Goal: Check status: Check status

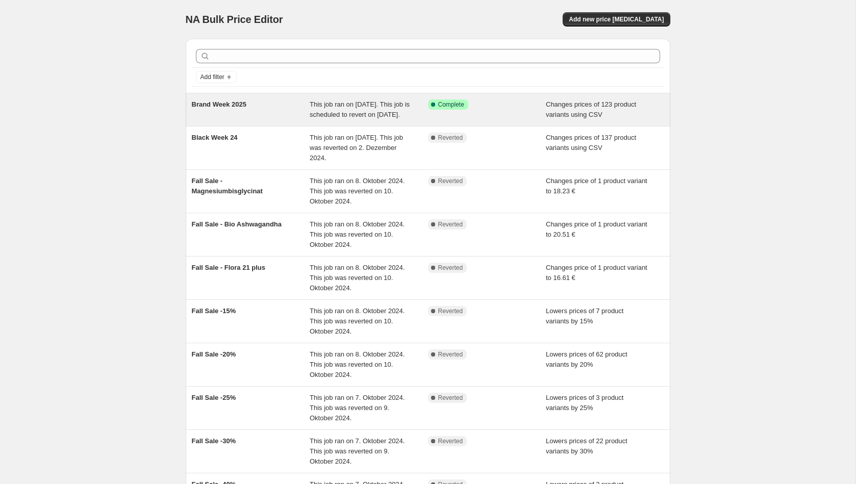
click at [235, 104] on span "Brand Week 2025" at bounding box center [219, 104] width 55 height 8
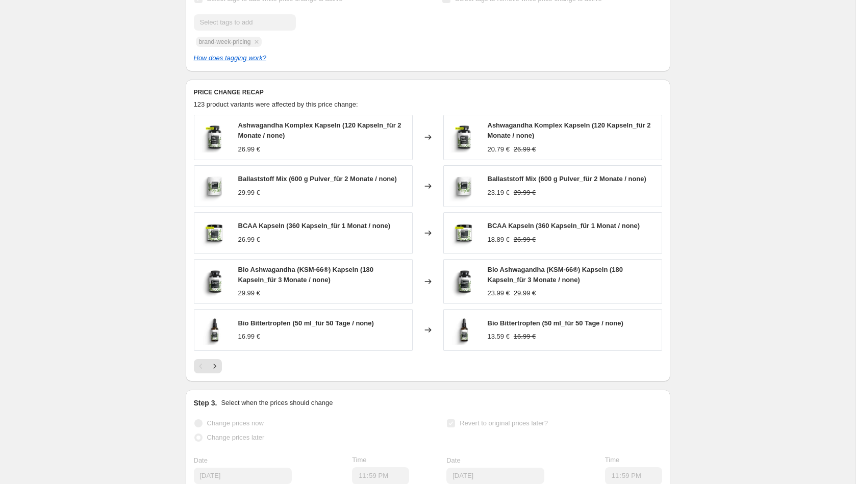
scroll to position [438, 0]
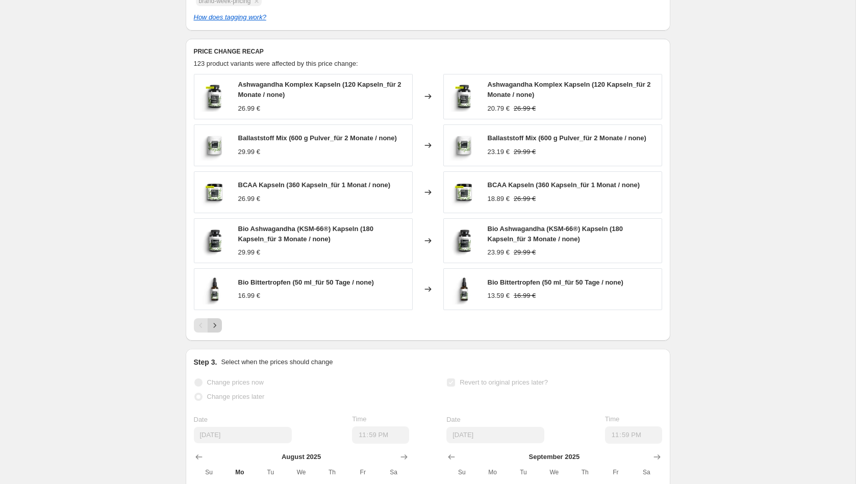
click at [214, 327] on icon "Next" at bounding box center [214, 325] width 3 height 5
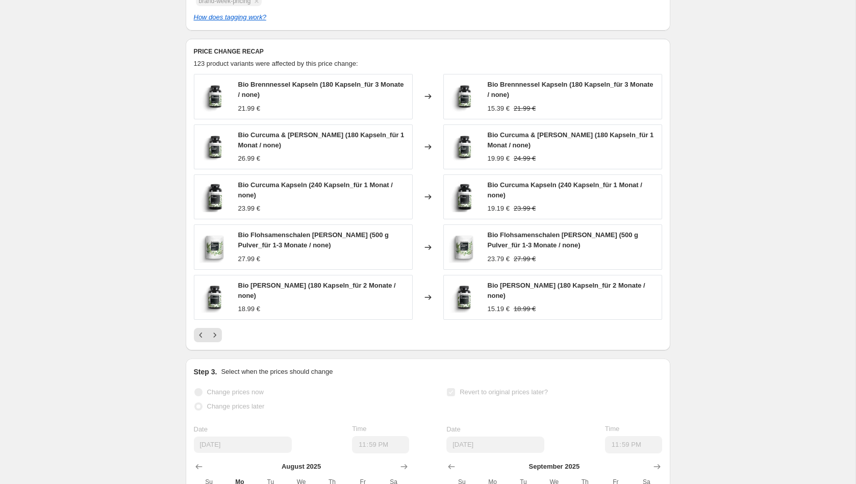
click at [120, 174] on div "Brand Week 2025. This page is ready Brand Week 2025 Success Complete Complete P…" at bounding box center [427, 119] width 855 height 1115
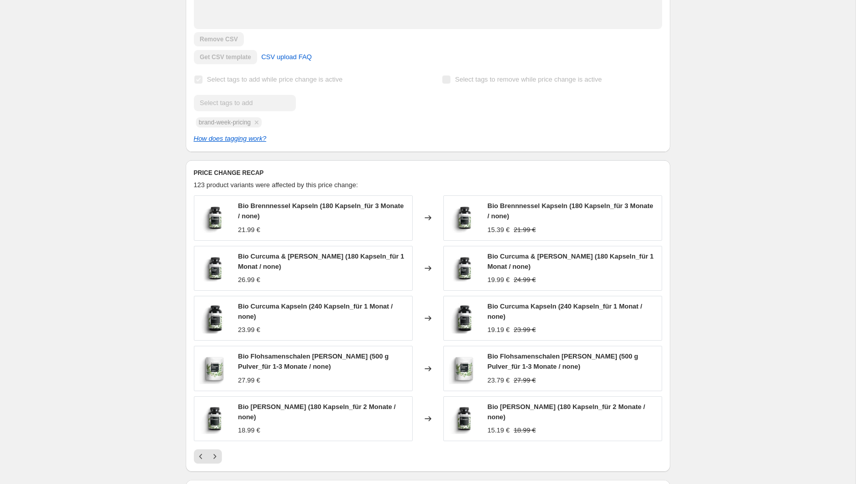
scroll to position [318, 0]
click at [100, 135] on div "Brand Week 2025. This page is ready Brand Week 2025 Success Complete Complete P…" at bounding box center [427, 239] width 855 height 1115
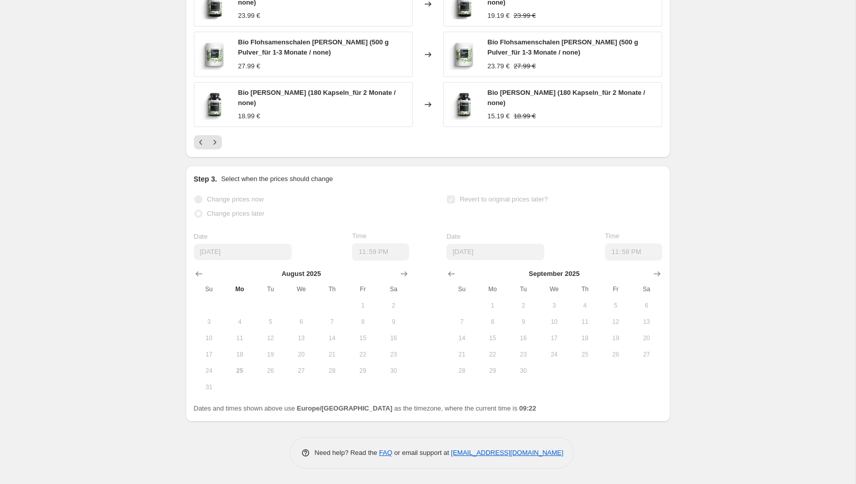
scroll to position [0, 0]
